Goal: Task Accomplishment & Management: Manage account settings

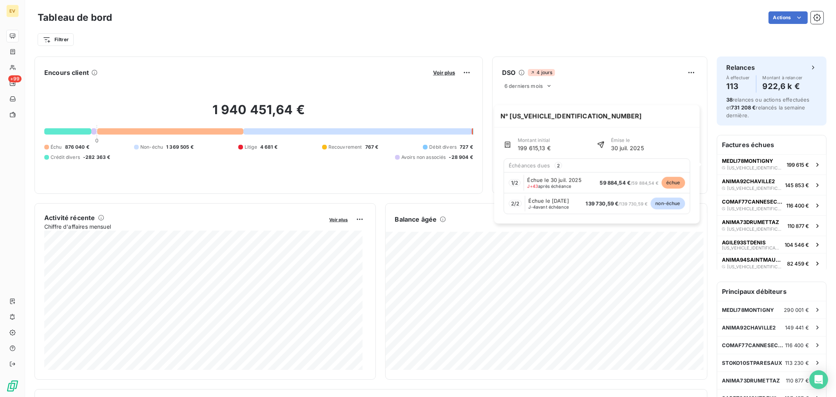
click at [570, 180] on span "Échue le 30 juil. 2025" at bounding box center [555, 180] width 54 height 6
click at [563, 182] on span "Échue le 30 juil. 2025" at bounding box center [555, 180] width 54 height 6
click at [747, 166] on span "[US_VEHICLE_IDENTIFICATION_NUMBER]" at bounding box center [755, 167] width 56 height 5
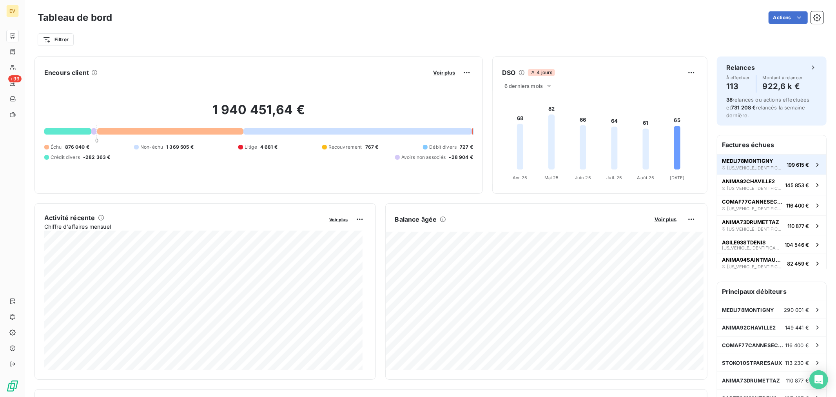
click at [747, 166] on span "[US_VEHICLE_IDENTIFICATION_NUMBER]" at bounding box center [755, 167] width 56 height 5
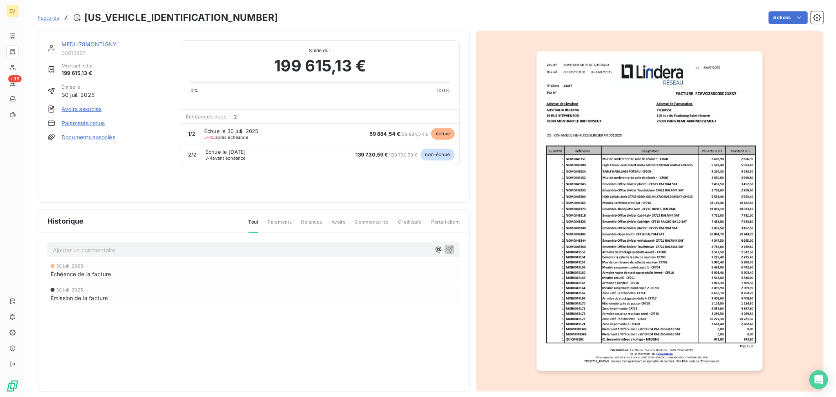
click at [96, 39] on div "MEDLI78MONTIGNY 00013497 Montant initial 199 615,13 € Émise le [DATE] Avoirs as…" at bounding box center [254, 117] width 432 height 172
click at [97, 44] on link "MEDLI78MONTIGNY" at bounding box center [89, 44] width 55 height 7
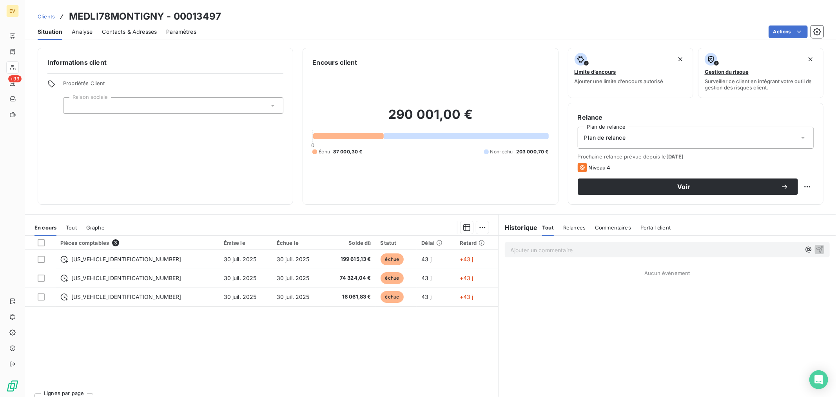
click at [120, 34] on span "Contacts & Adresses" at bounding box center [129, 32] width 55 height 8
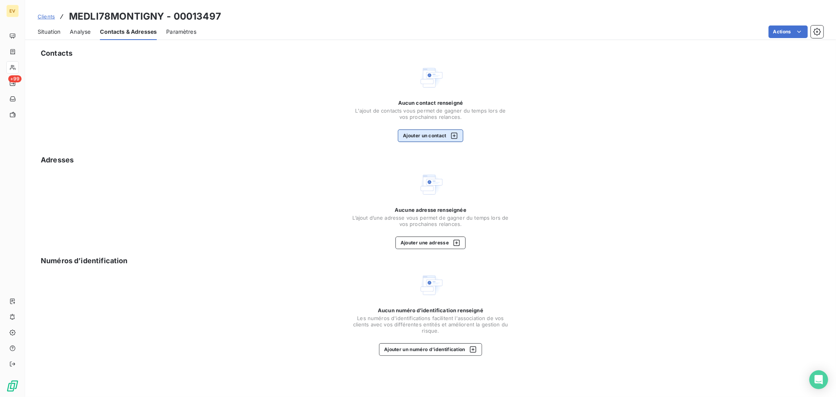
click at [428, 136] on button "Ajouter un contact" at bounding box center [430, 135] width 65 height 13
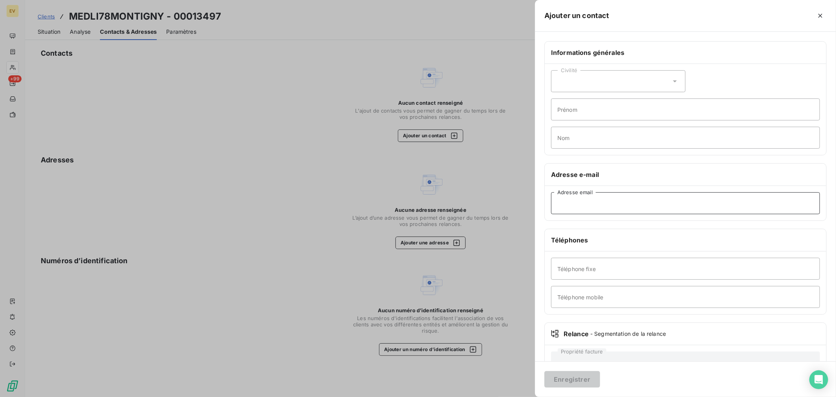
click at [575, 210] on input "Adresse email" at bounding box center [685, 203] width 269 height 22
paste input "[EMAIL_ADDRESS][DOMAIN_NAME]"
type input "[EMAIL_ADDRESS][DOMAIN_NAME]"
click at [577, 379] on button "Enregistrer" at bounding box center [573, 379] width 56 height 16
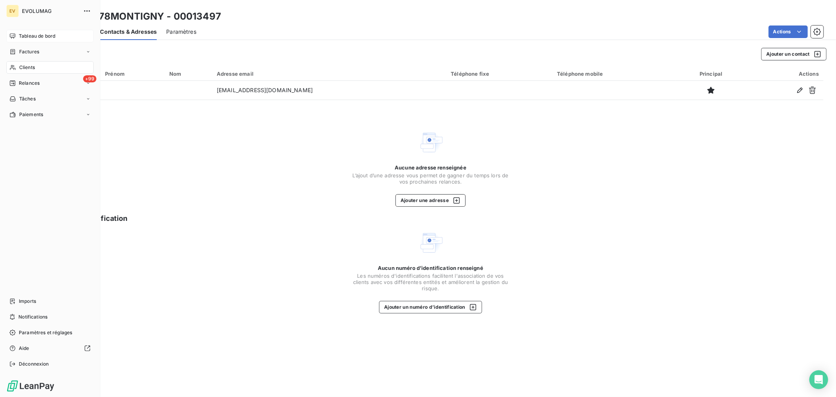
click at [37, 36] on span "Tableau de bord" at bounding box center [37, 36] width 36 height 7
